Goal: Transaction & Acquisition: Book appointment/travel/reservation

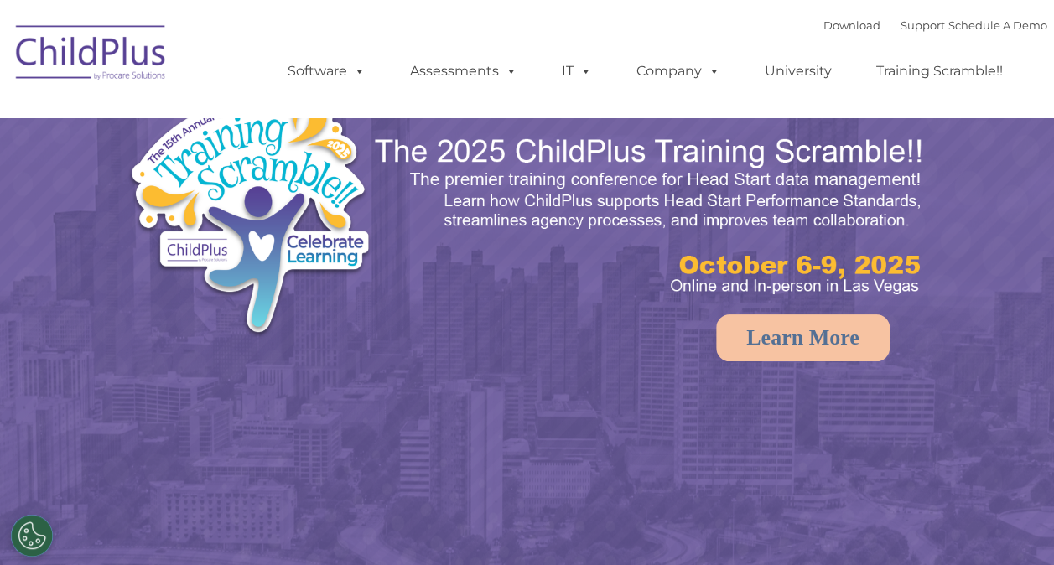
select select "MEDIUM"
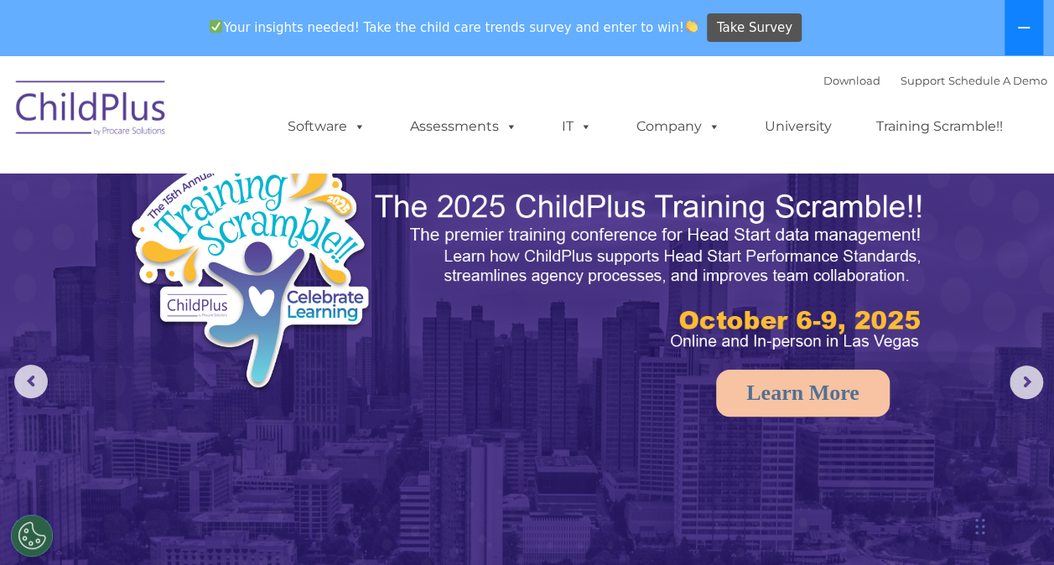
click at [1026, 21] on icon at bounding box center [1023, 27] width 13 height 13
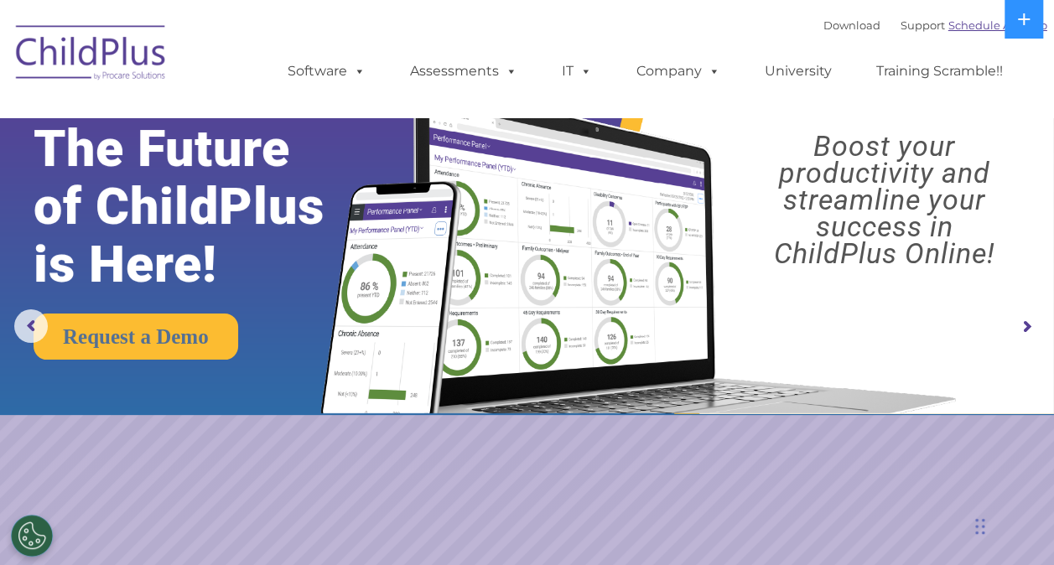
click at [1046, 29] on link "Schedule A Demo" at bounding box center [997, 24] width 99 height 13
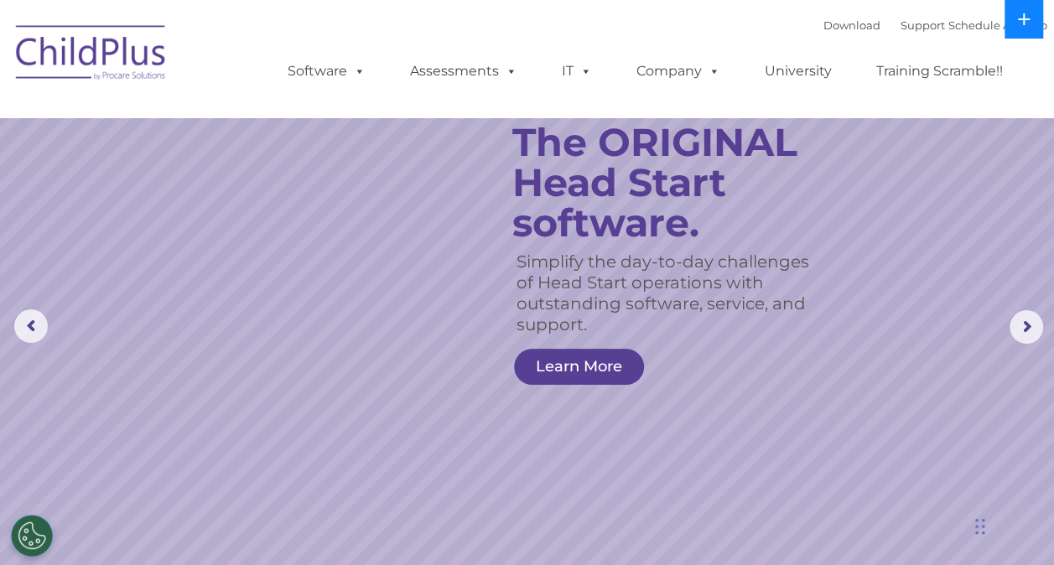
click at [1017, 22] on icon at bounding box center [1023, 19] width 13 height 13
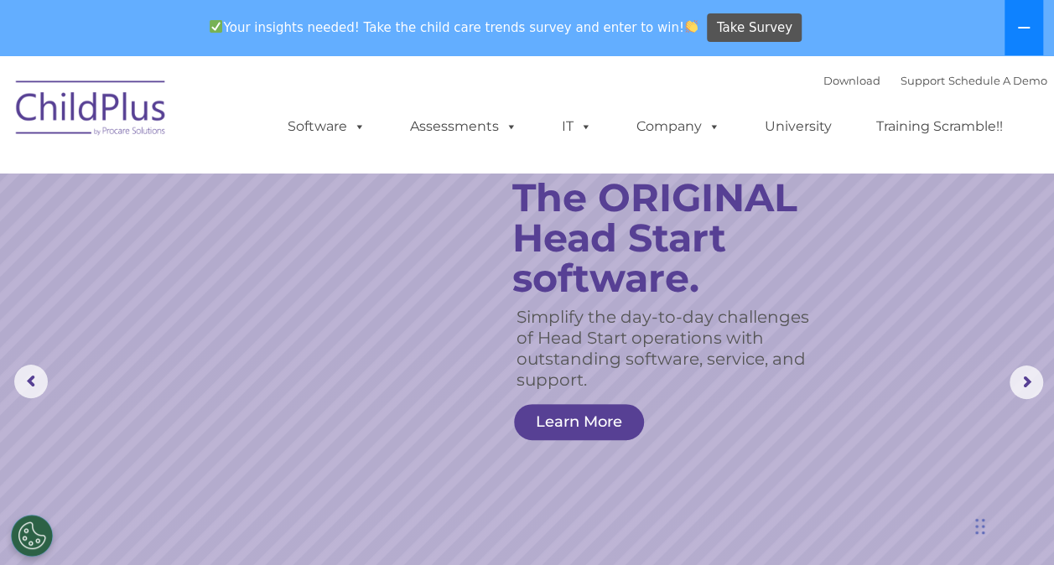
click at [1017, 22] on icon at bounding box center [1023, 27] width 13 height 13
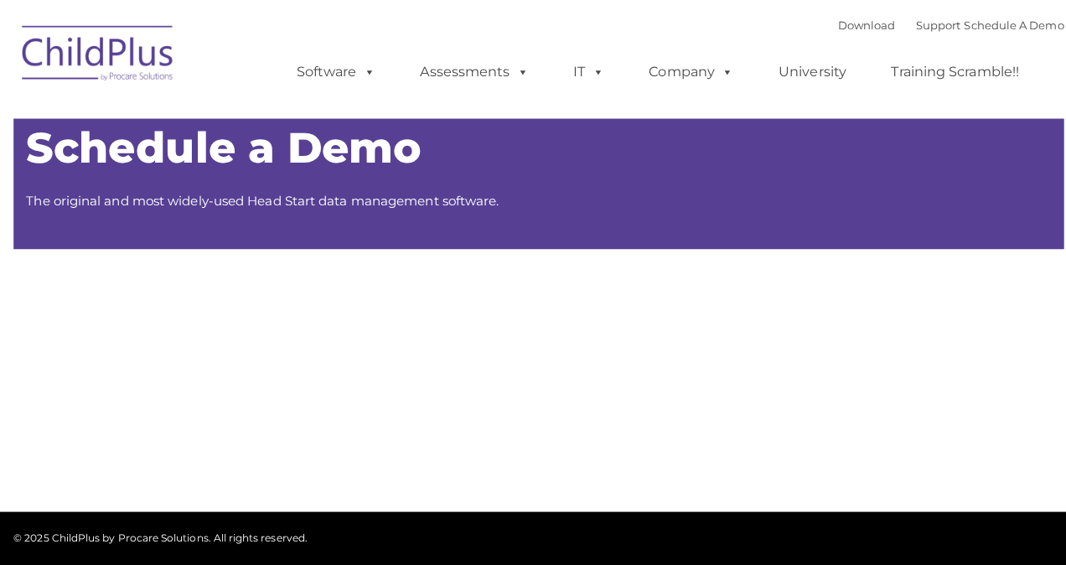
type input ""
